Goal: Obtain resource: Download file/media

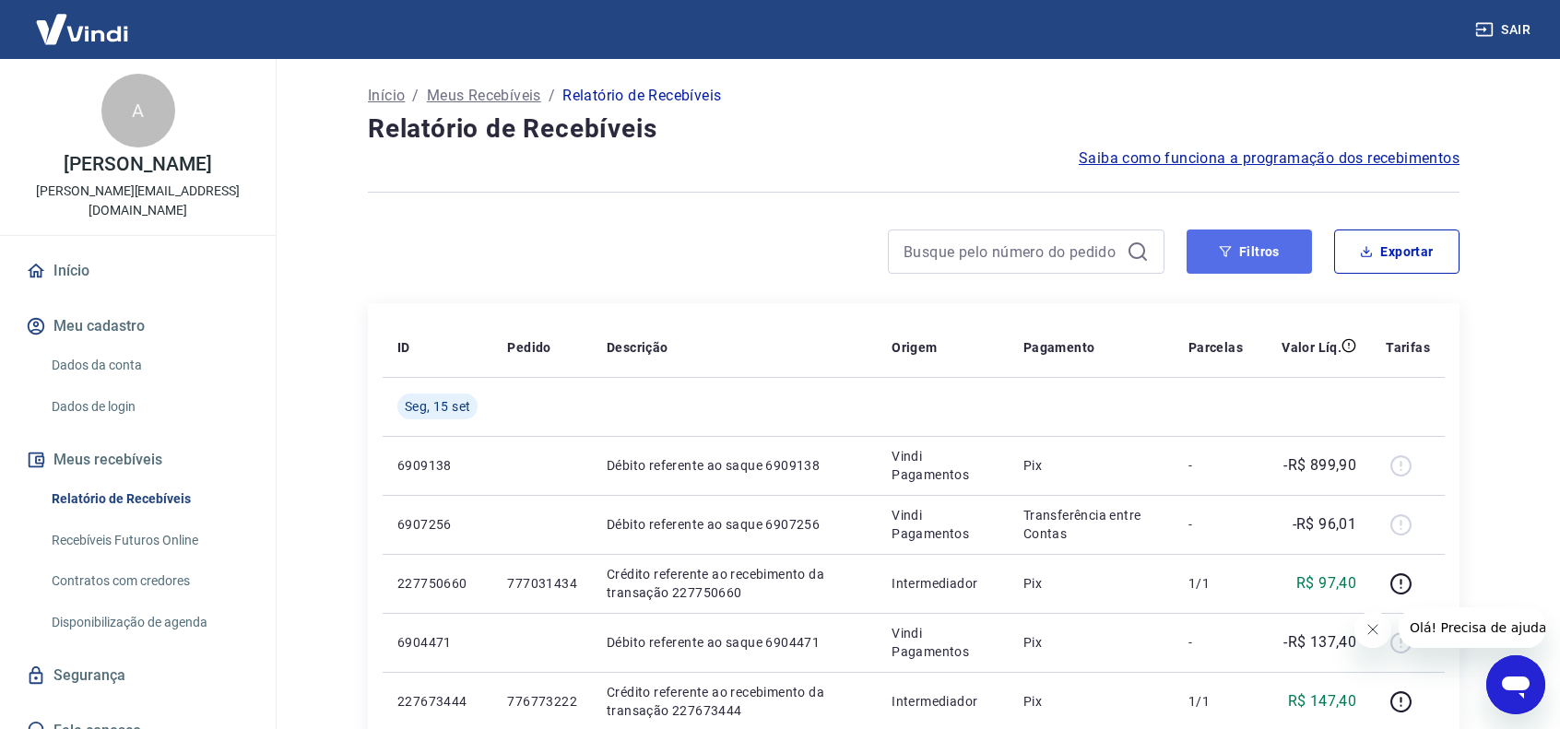
click at [1247, 257] on button "Filtros" at bounding box center [1248, 252] width 125 height 44
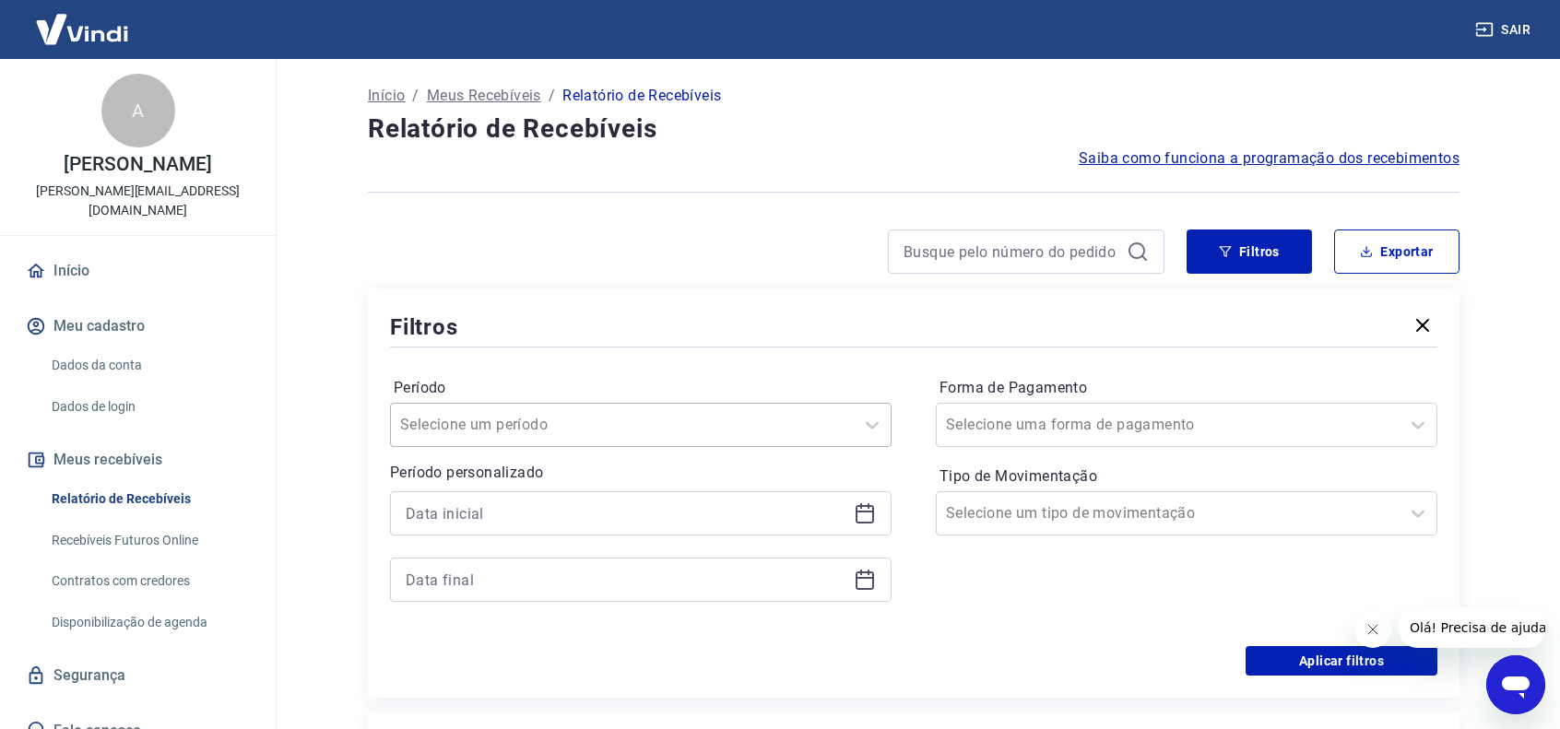
click at [773, 436] on div at bounding box center [622, 425] width 444 height 26
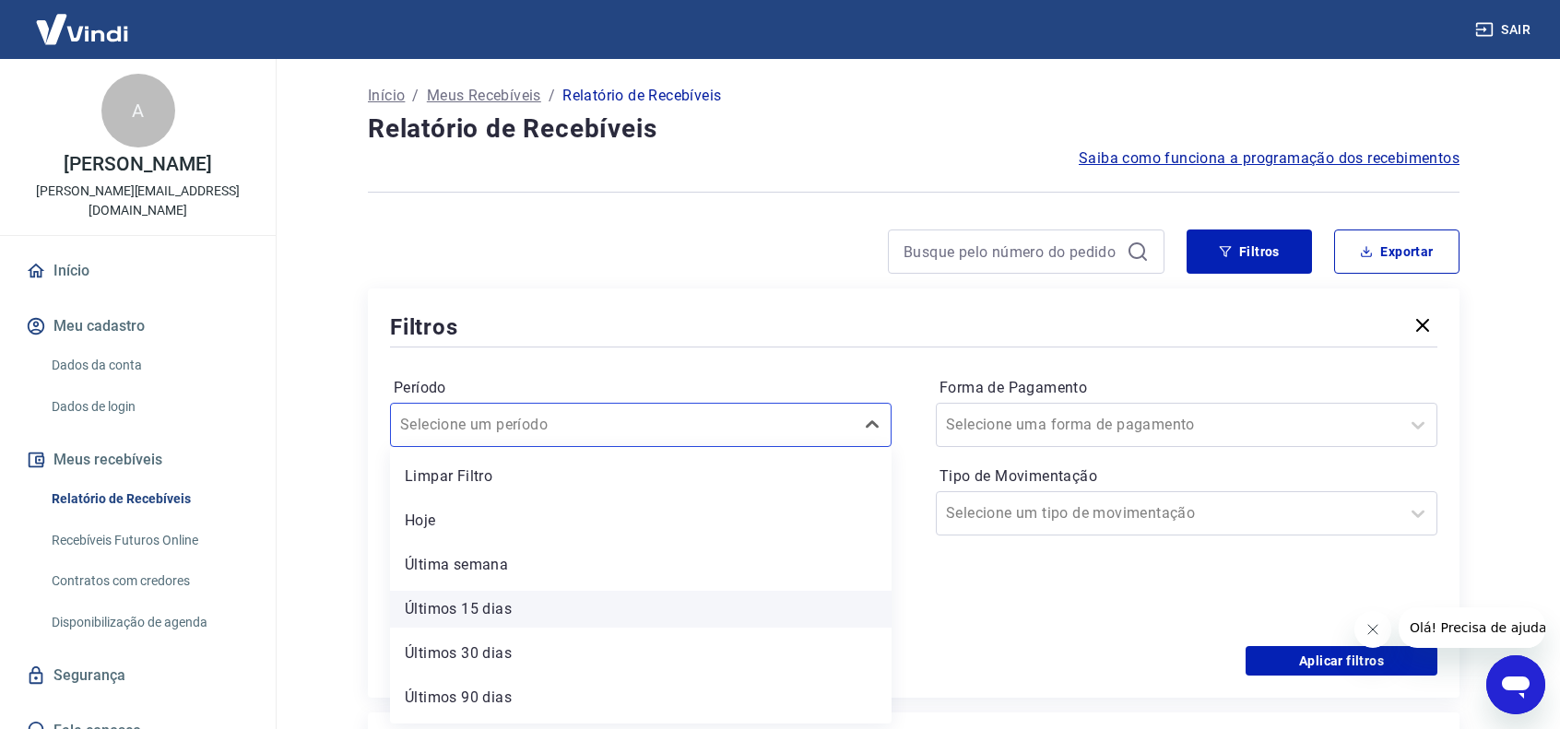
click at [479, 610] on div "Últimos 15 dias" at bounding box center [641, 609] width 502 height 37
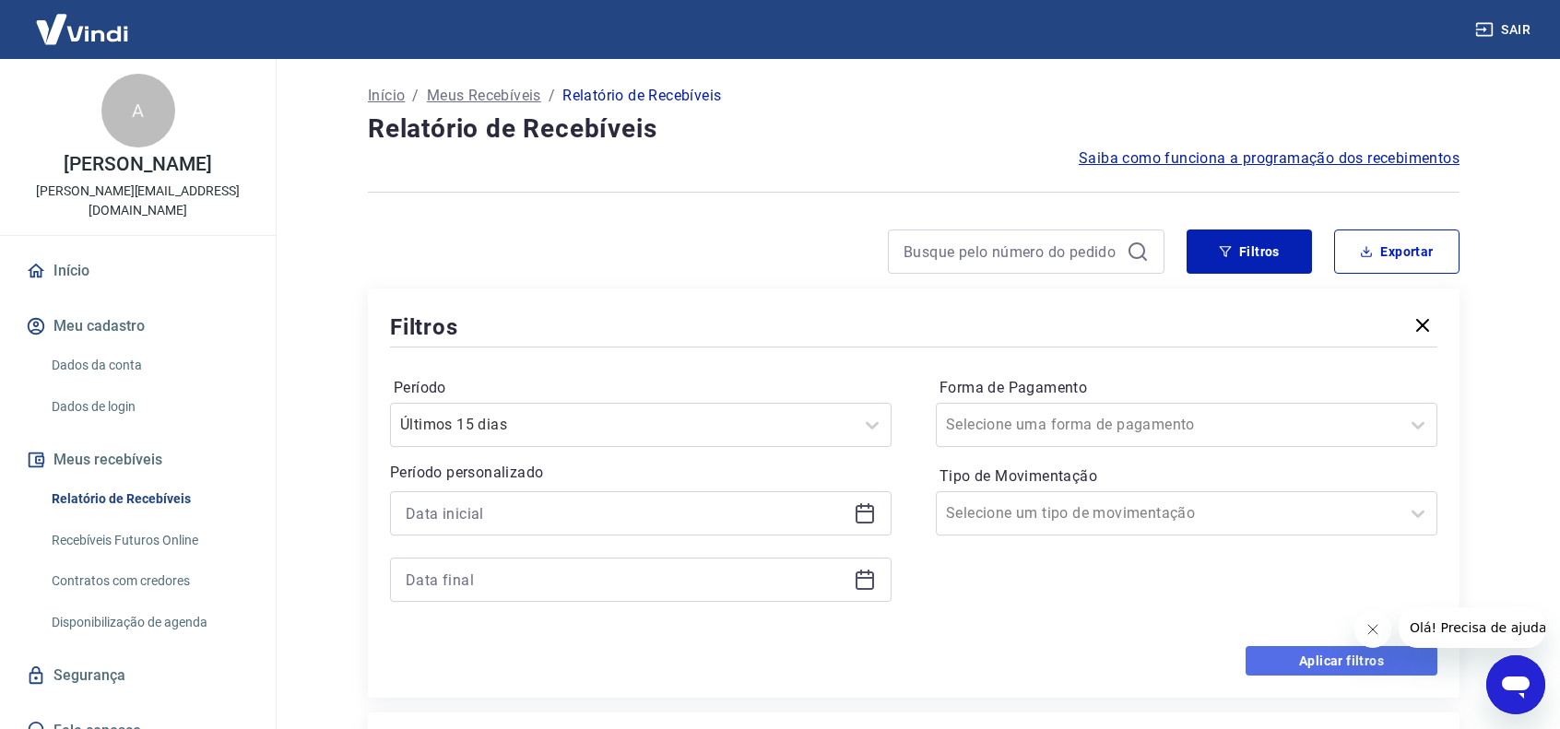
click at [1310, 658] on button "Aplicar filtros" at bounding box center [1341, 661] width 192 height 30
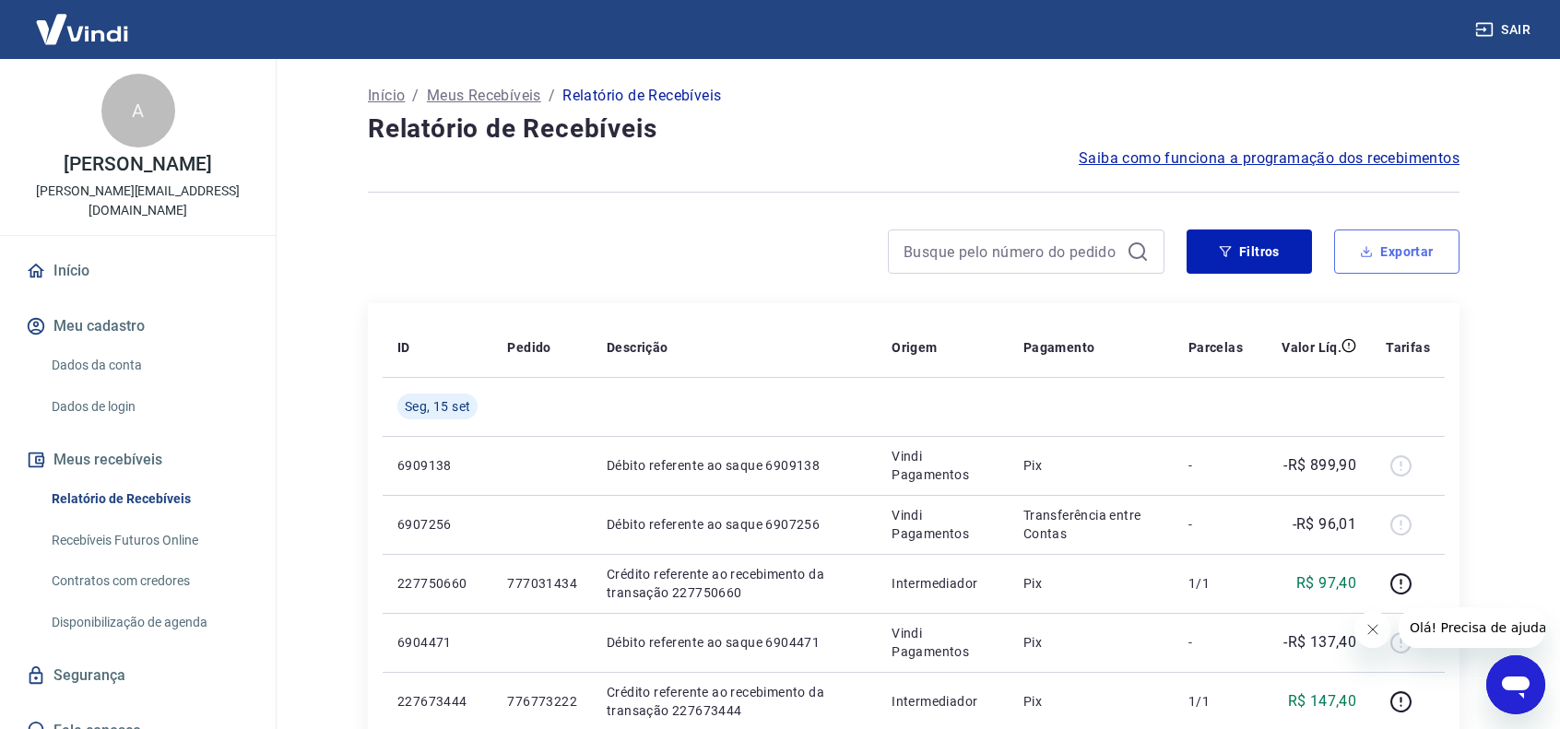
click at [1396, 248] on button "Exportar" at bounding box center [1396, 252] width 125 height 44
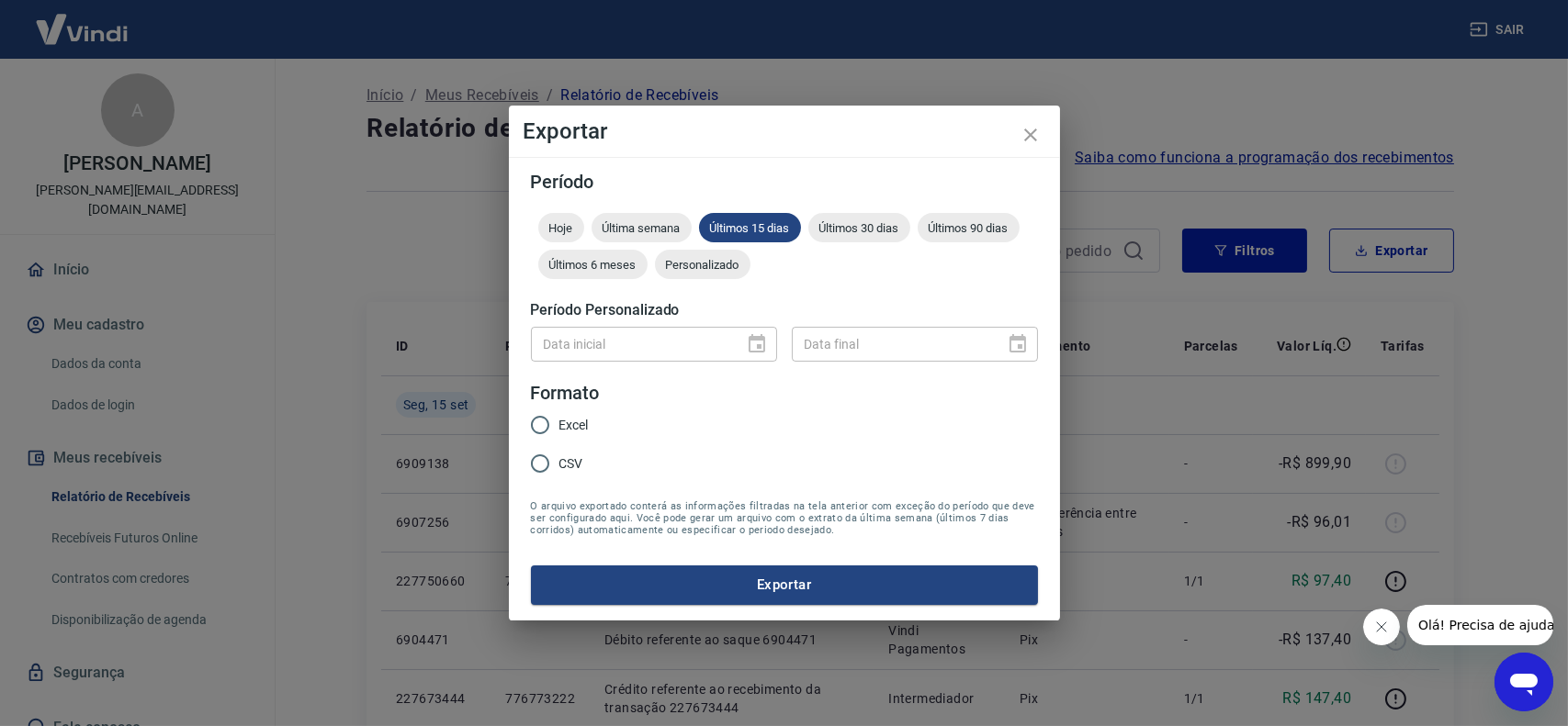
click at [568, 425] on span "Excel" at bounding box center [574, 425] width 30 height 19
click at [559, 425] on input "Excel" at bounding box center [540, 424] width 39 height 39
radio input "true"
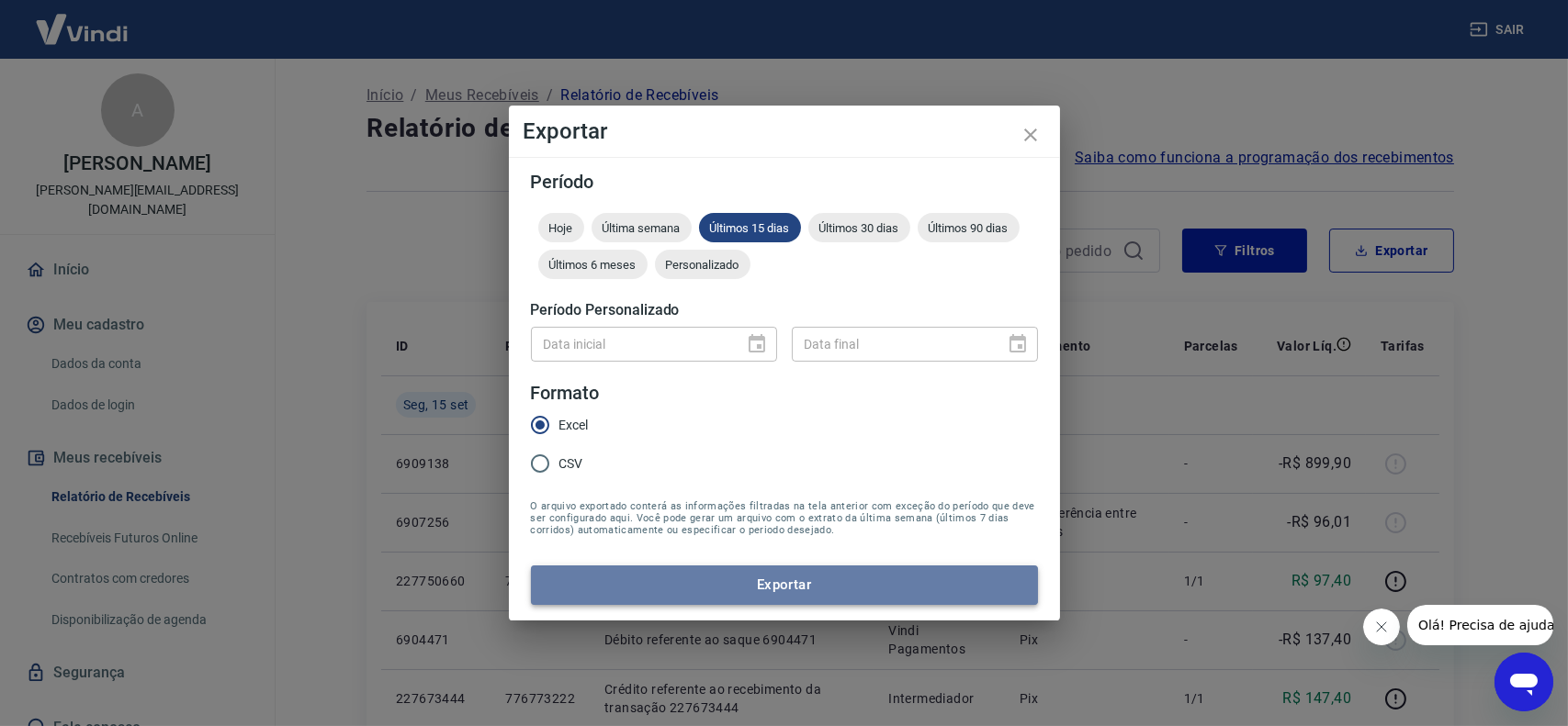
click at [808, 604] on button "Exportar" at bounding box center [784, 585] width 507 height 39
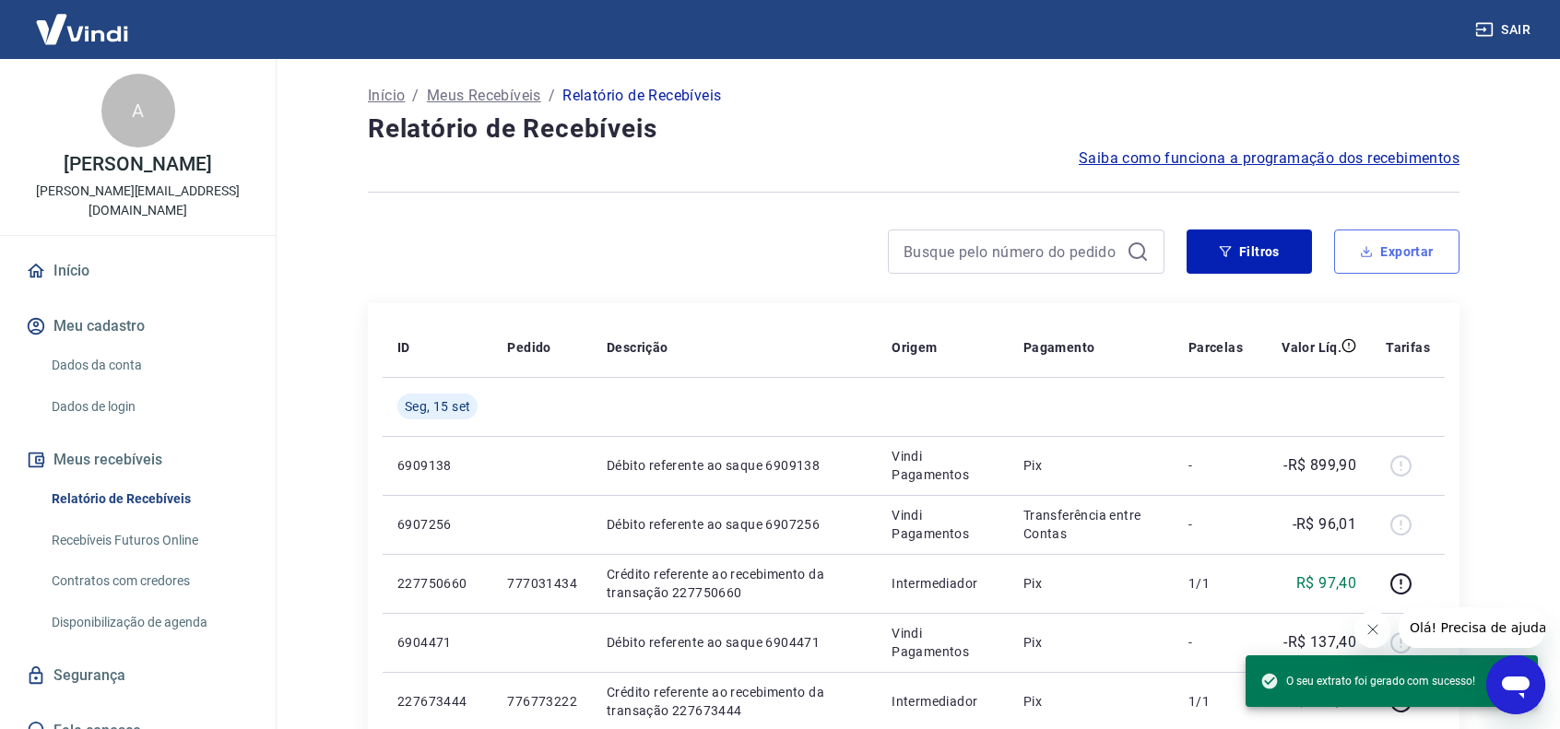
click at [1371, 259] on button "Exportar" at bounding box center [1396, 252] width 125 height 44
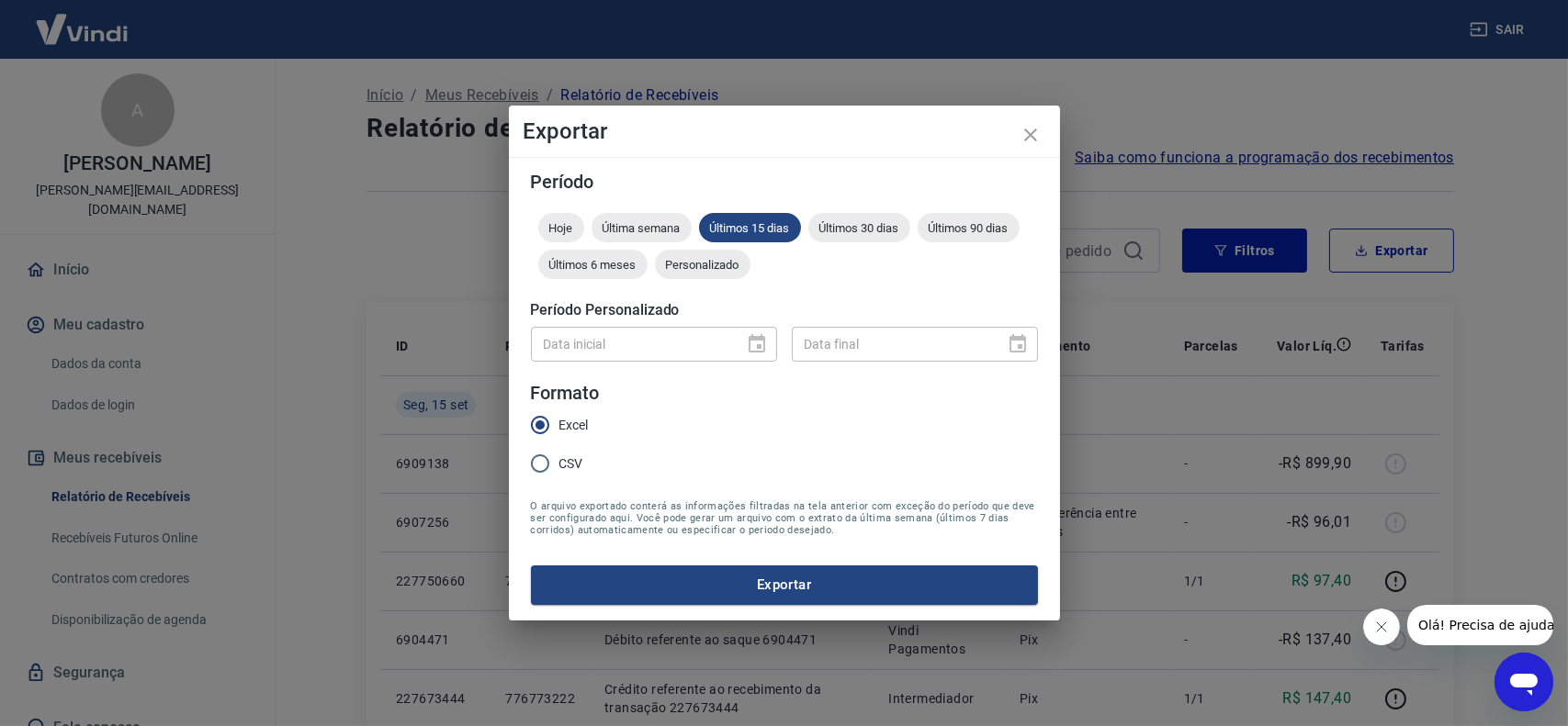
click at [547, 462] on input "CSV" at bounding box center [540, 463] width 39 height 39
radio input "true"
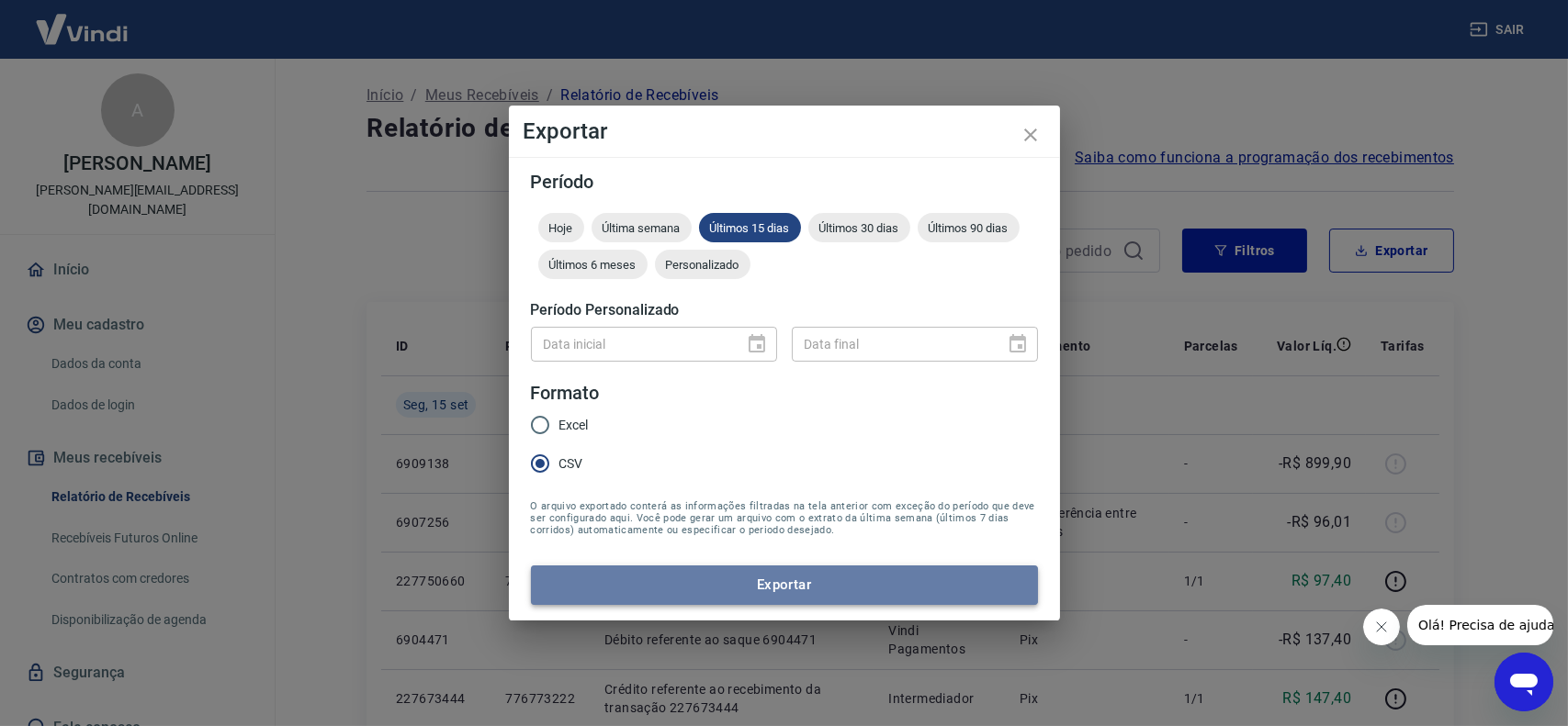
click at [789, 583] on button "Exportar" at bounding box center [784, 585] width 507 height 39
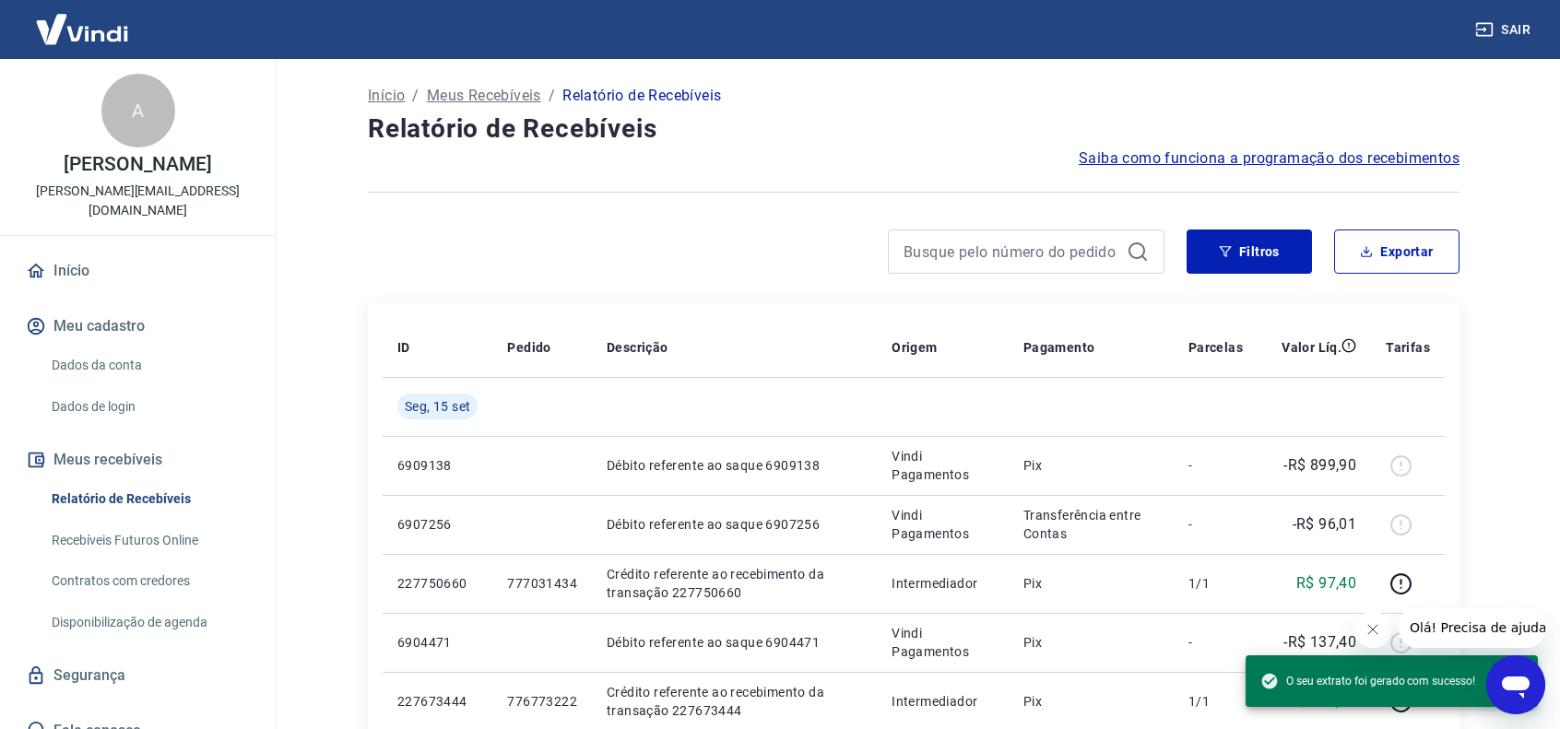
click at [1508, 27] on button "Sair" at bounding box center [1504, 30] width 66 height 34
